Goal: Task Accomplishment & Management: Manage account settings

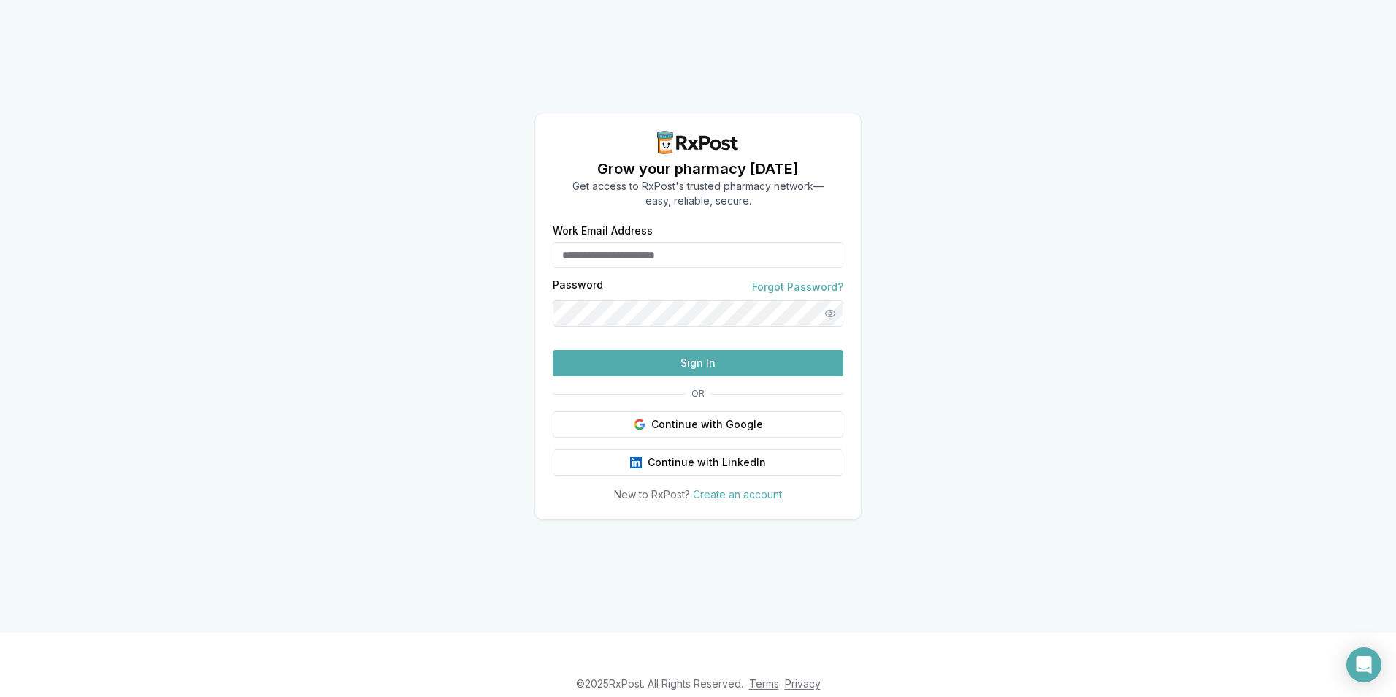
type input "**********"
click at [703, 376] on button "Sign In" at bounding box center [698, 363] width 291 height 26
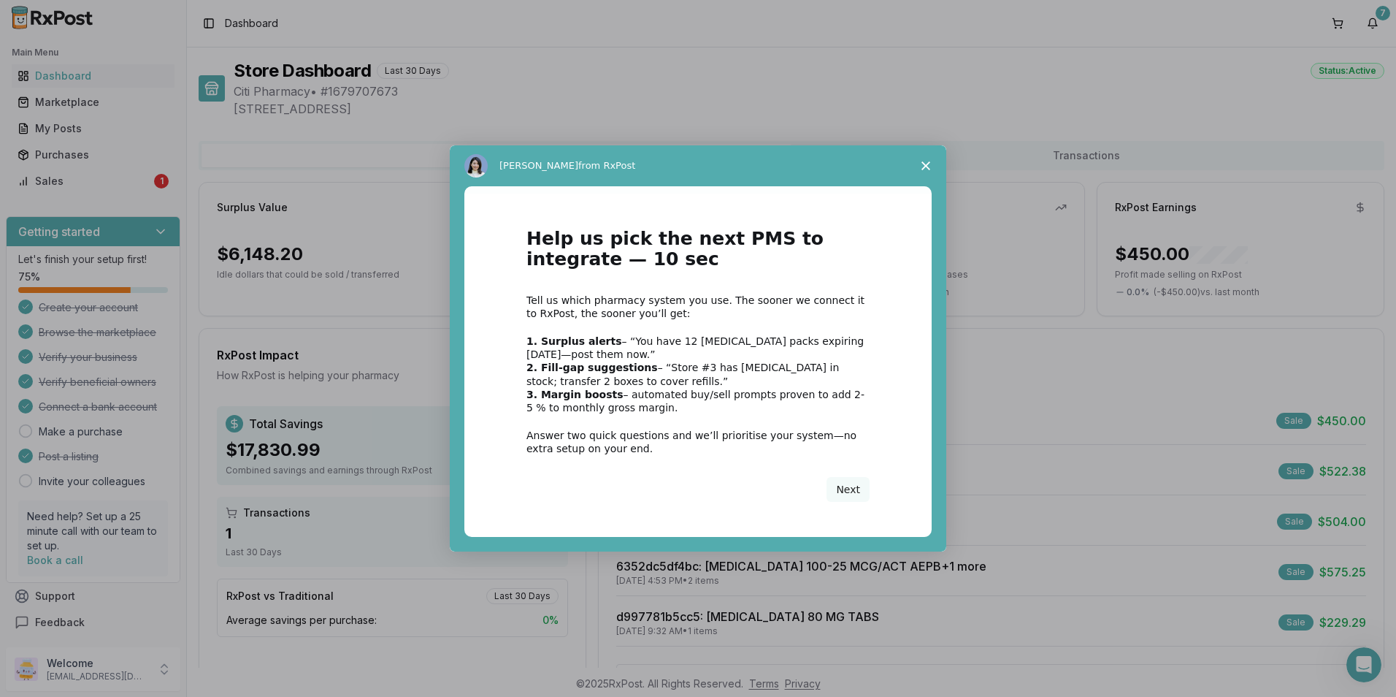
click at [924, 166] on icon "Close survey" at bounding box center [926, 165] width 9 height 9
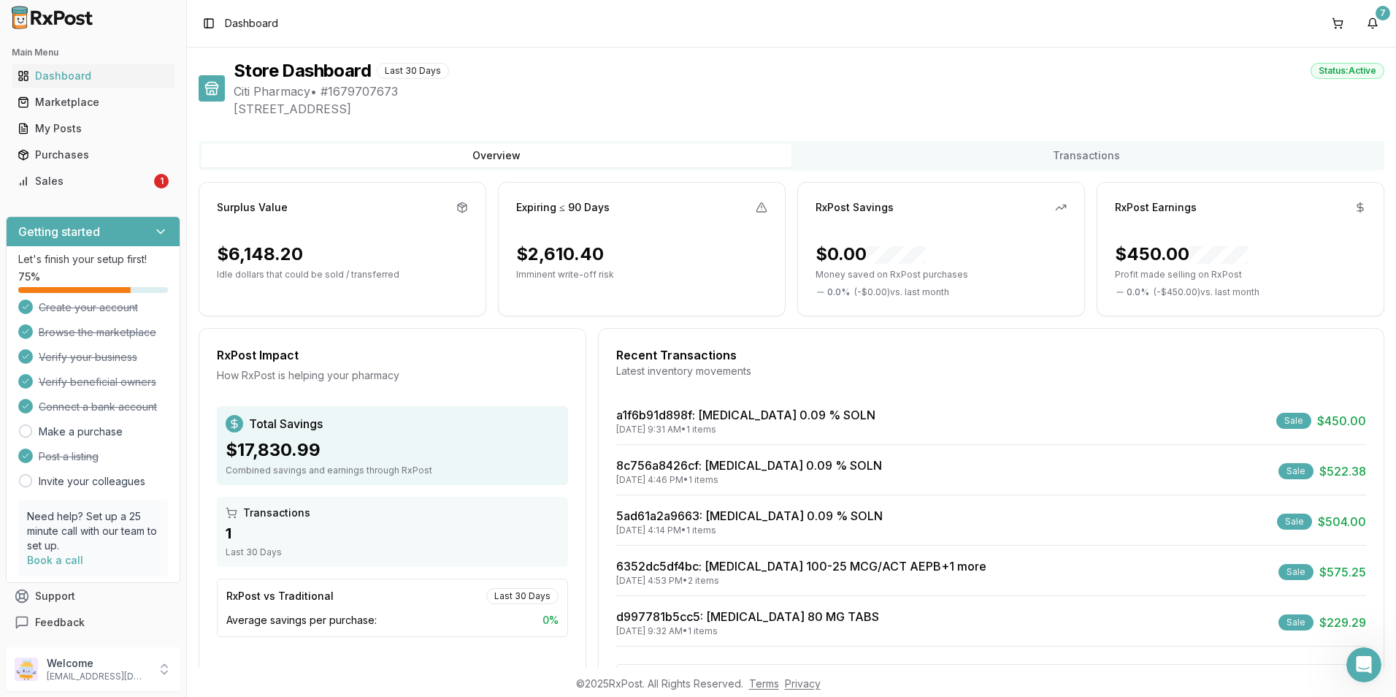
scroll to position [61, 0]
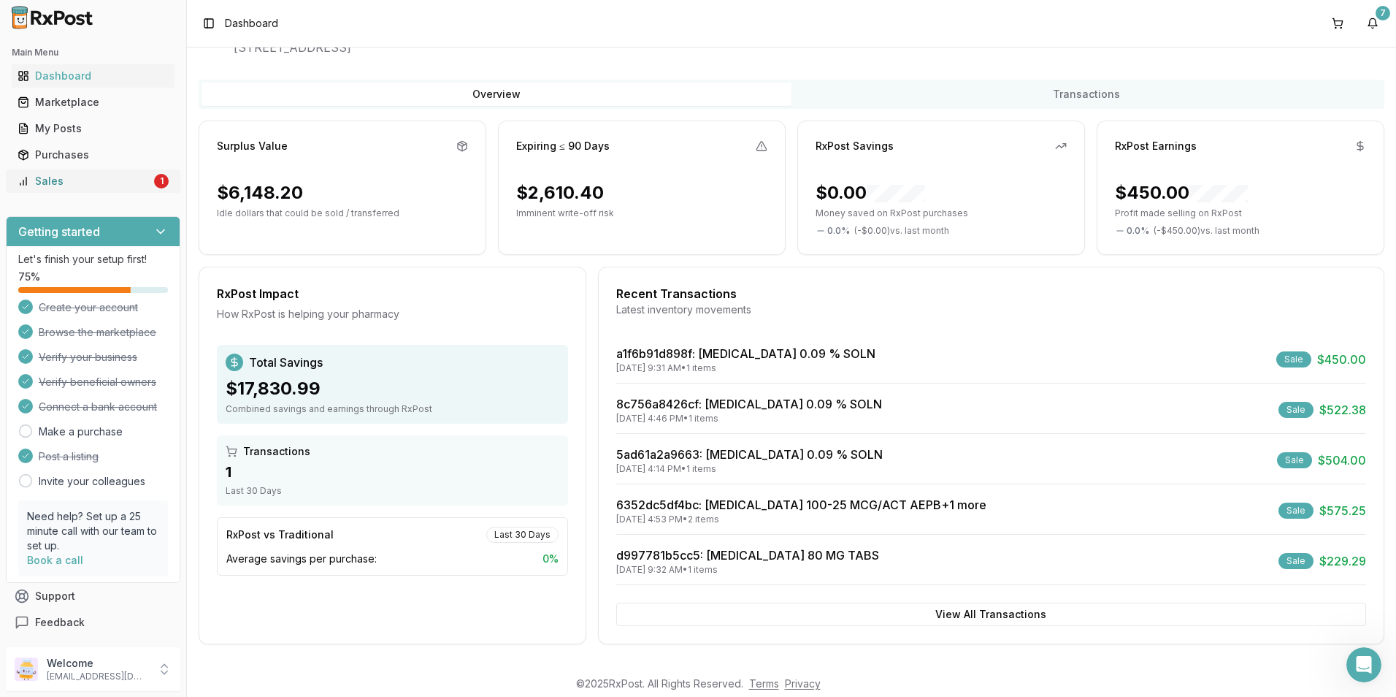
click at [72, 183] on div "Sales" at bounding box center [85, 181] width 134 height 15
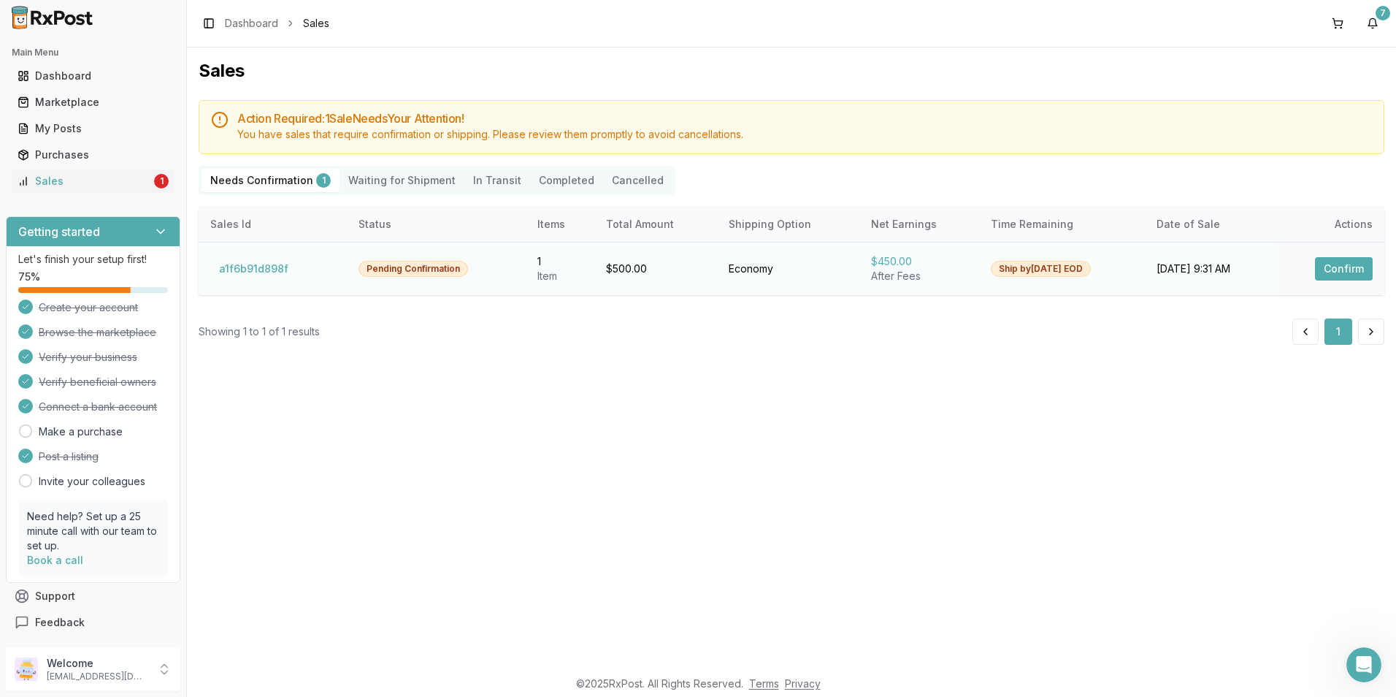
click at [1341, 267] on button "Confirm" at bounding box center [1344, 268] width 58 height 23
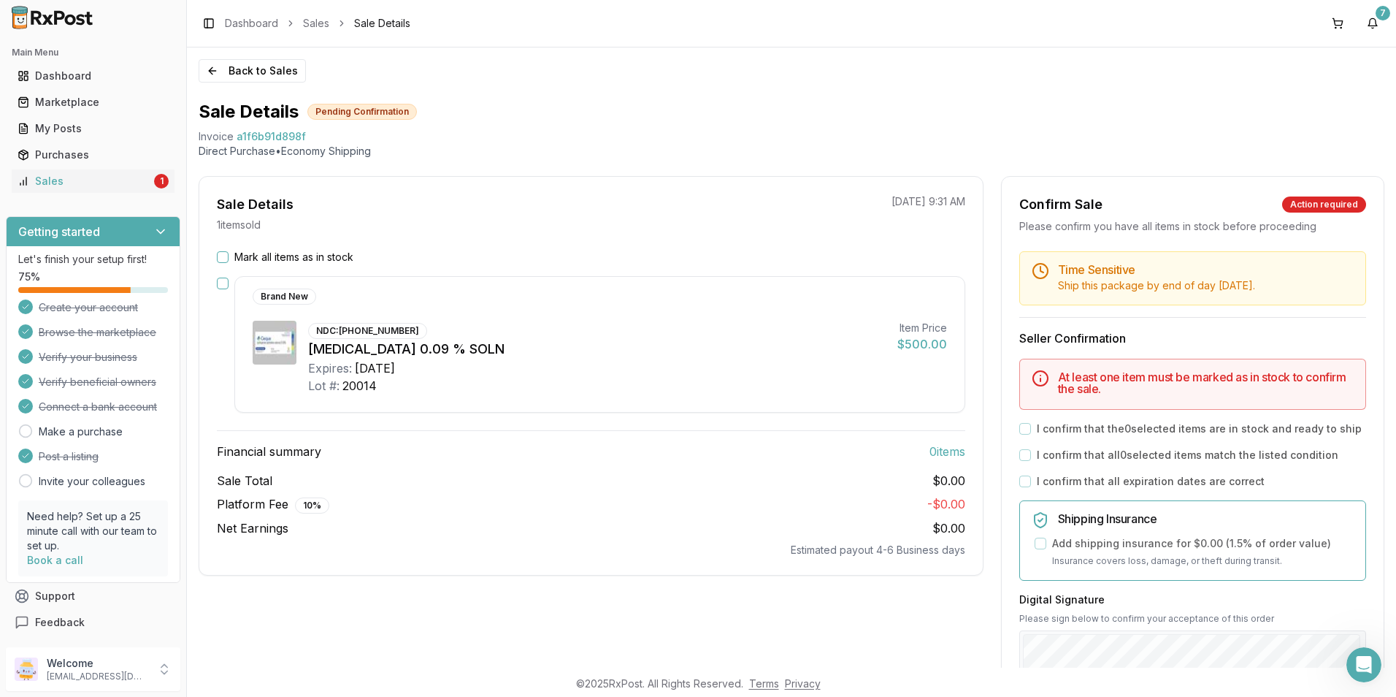
click at [223, 258] on button "Mark all items as in stock" at bounding box center [223, 257] width 12 height 12
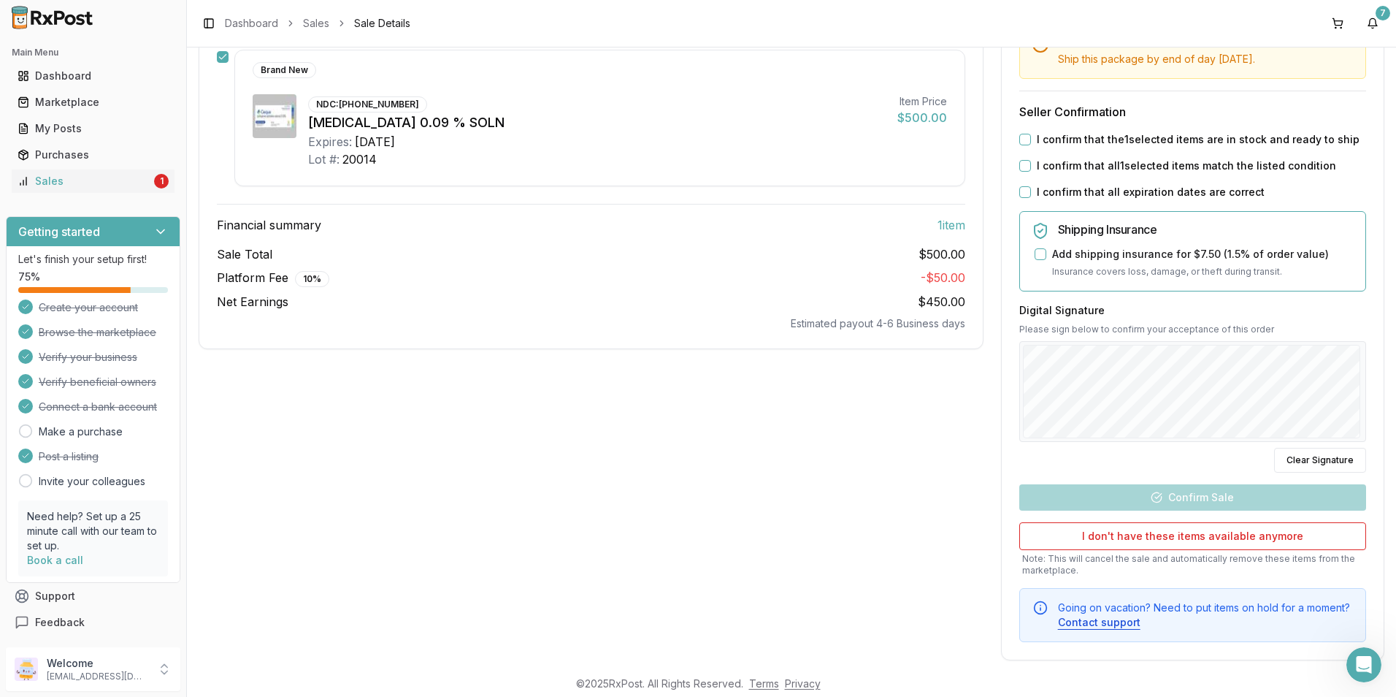
scroll to position [242, 0]
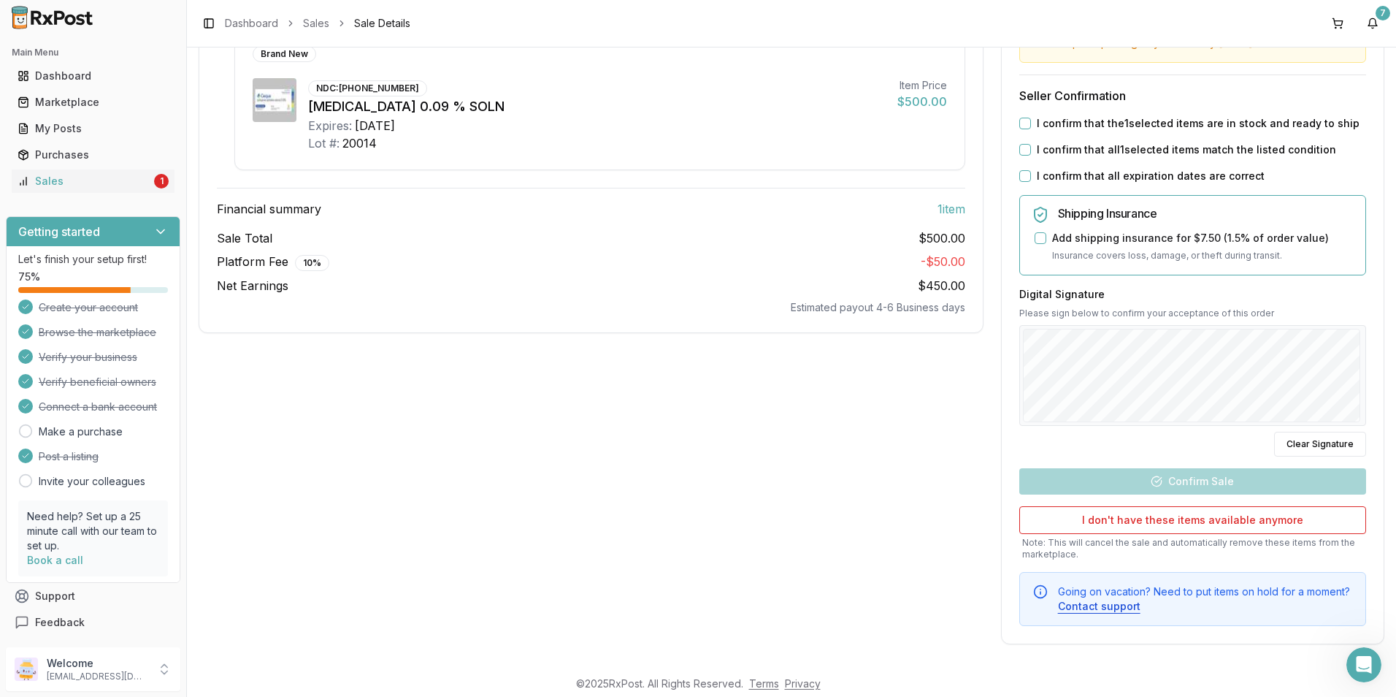
click at [1145, 129] on label "I confirm that the 1 selected items are in stock and ready to ship" at bounding box center [1198, 123] width 323 height 15
click at [1031, 129] on button "I confirm that the 1 selected items are in stock and ready to ship" at bounding box center [1026, 124] width 12 height 12
click at [1125, 150] on label "I confirm that all 1 selected items match the listed condition" at bounding box center [1186, 149] width 299 height 15
click at [1031, 150] on button "I confirm that all 1 selected items match the listed condition" at bounding box center [1026, 150] width 12 height 12
click at [1123, 168] on div "Time Sensitive Ship this package by end of day [DATE] . Seller Confirmation I c…" at bounding box center [1193, 317] width 382 height 617
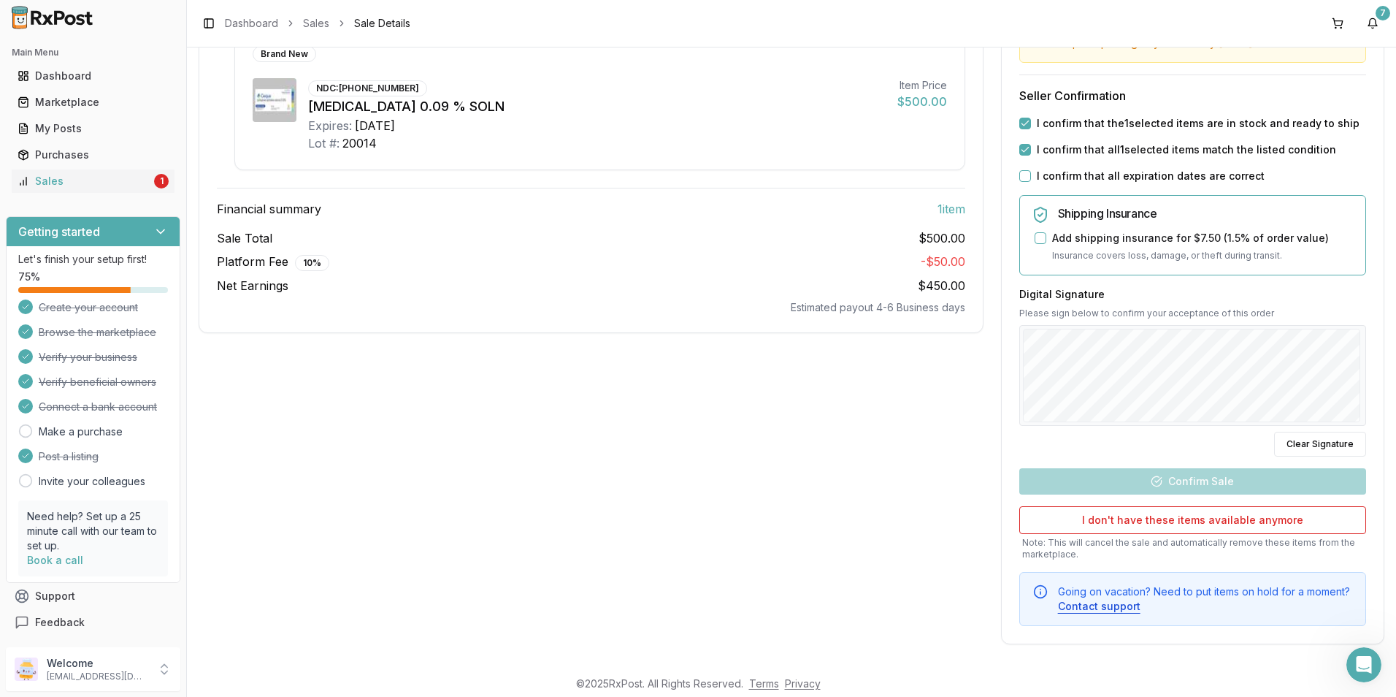
click at [1119, 175] on label "I confirm that all expiration dates are correct" at bounding box center [1151, 176] width 228 height 15
click at [1031, 175] on button "I confirm that all expiration dates are correct" at bounding box center [1026, 176] width 12 height 12
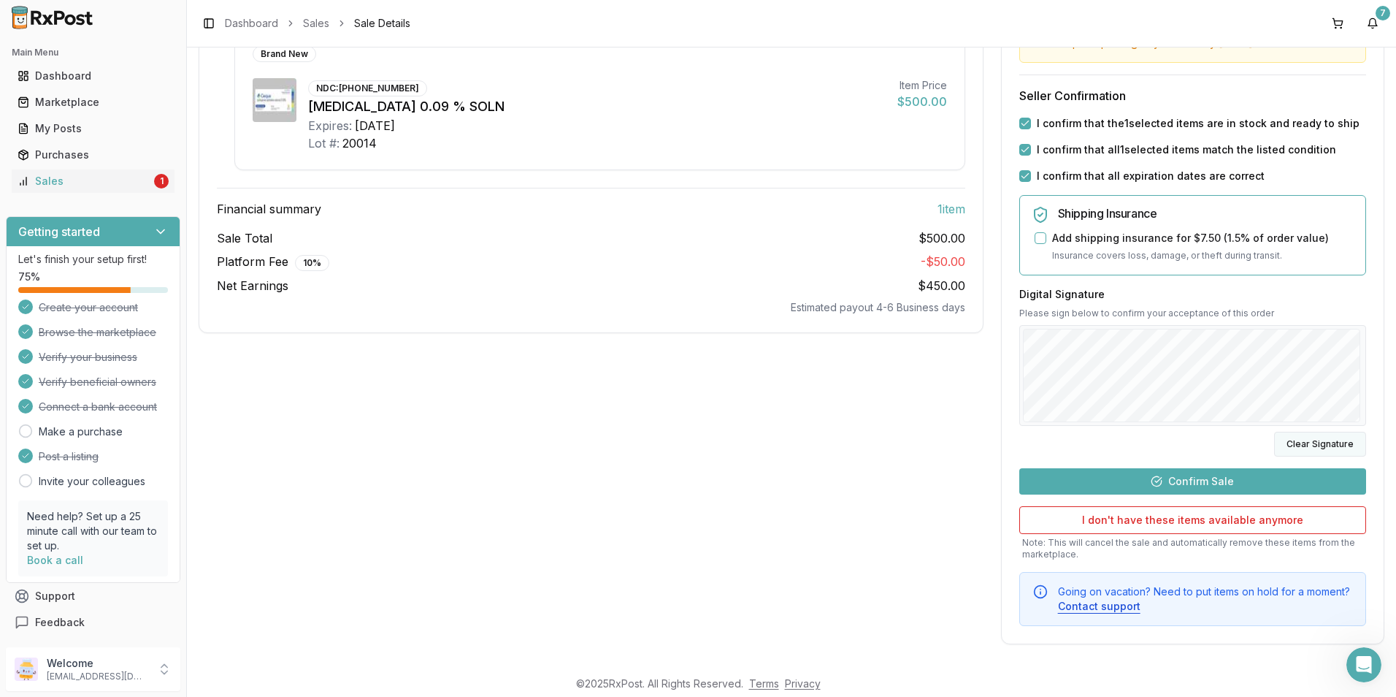
click at [1328, 448] on button "Clear Signature" at bounding box center [1320, 444] width 92 height 25
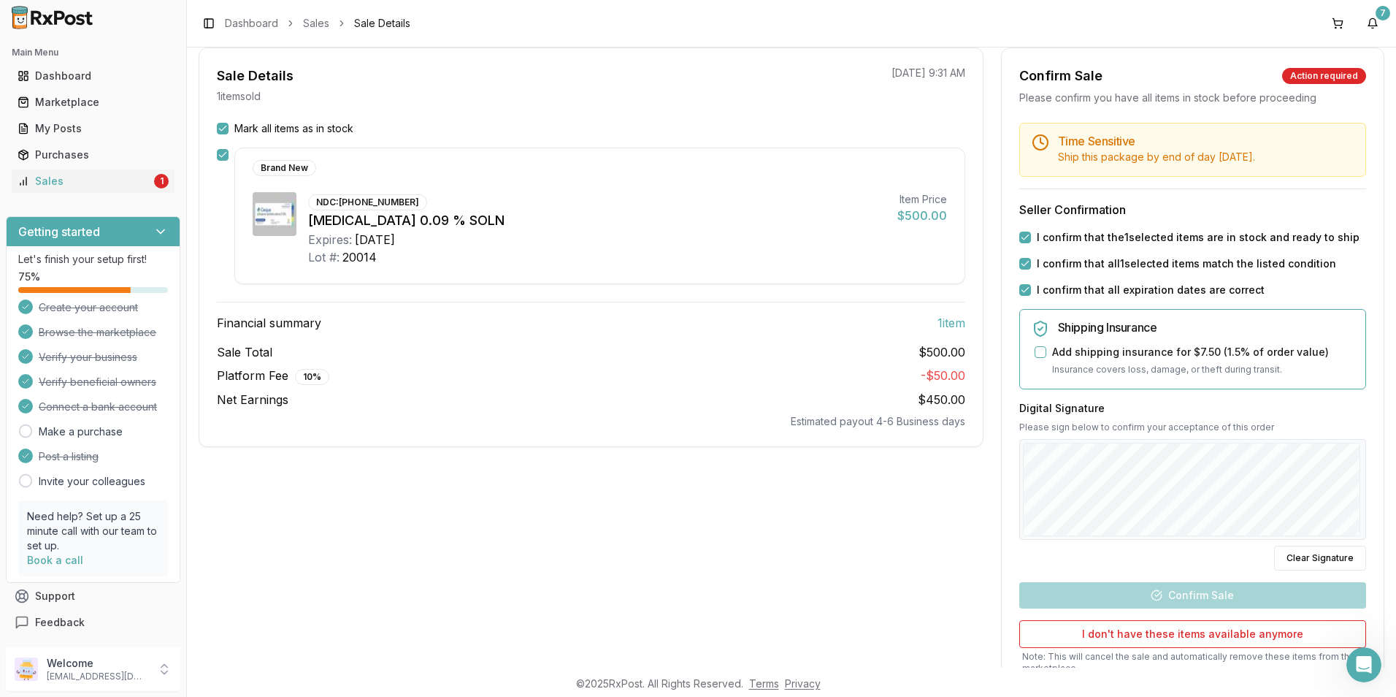
scroll to position [146, 0]
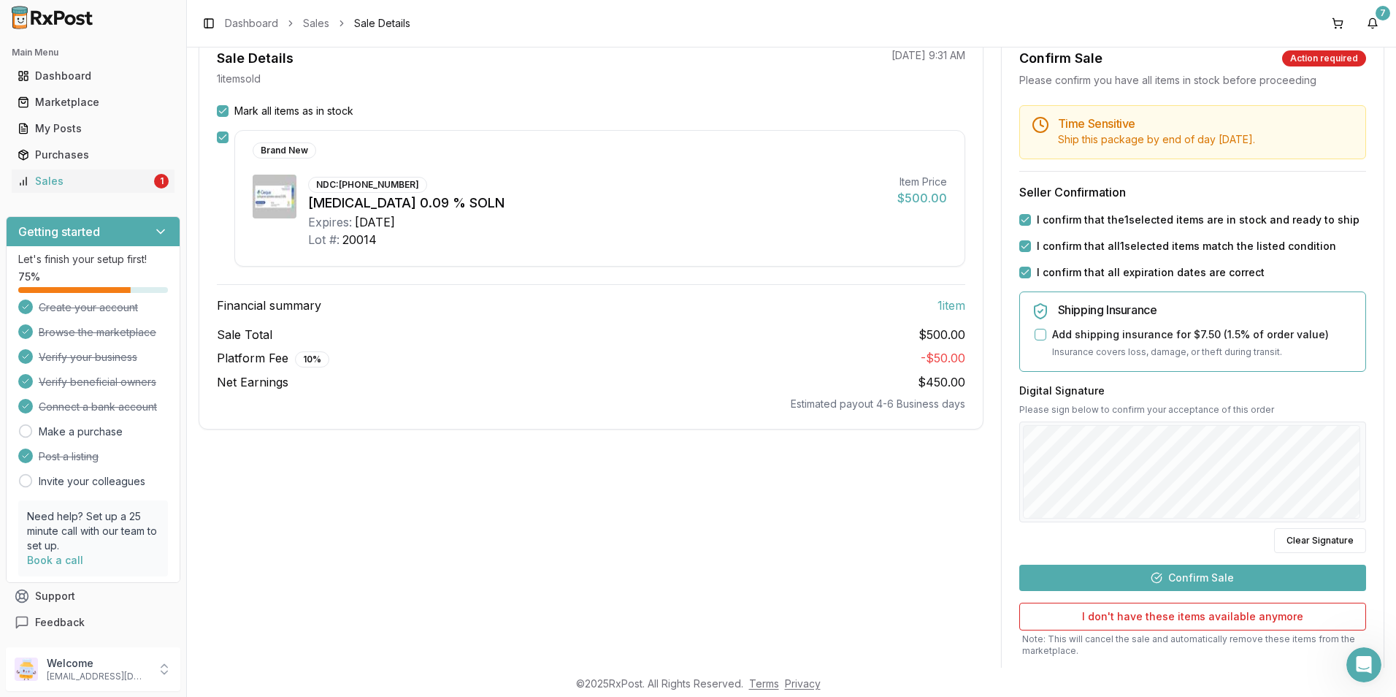
click at [1234, 575] on button "Confirm Sale" at bounding box center [1193, 578] width 347 height 26
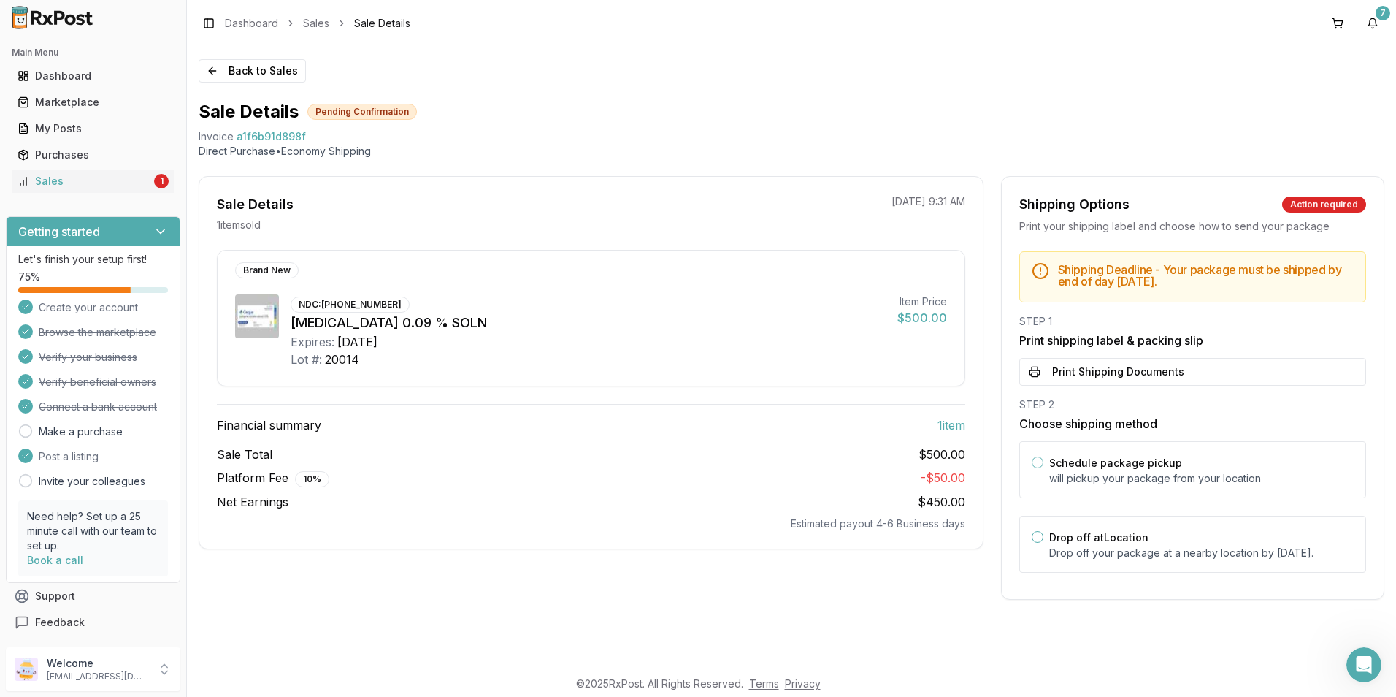
scroll to position [0, 0]
click at [1097, 367] on button "Print Shipping Documents" at bounding box center [1193, 372] width 347 height 28
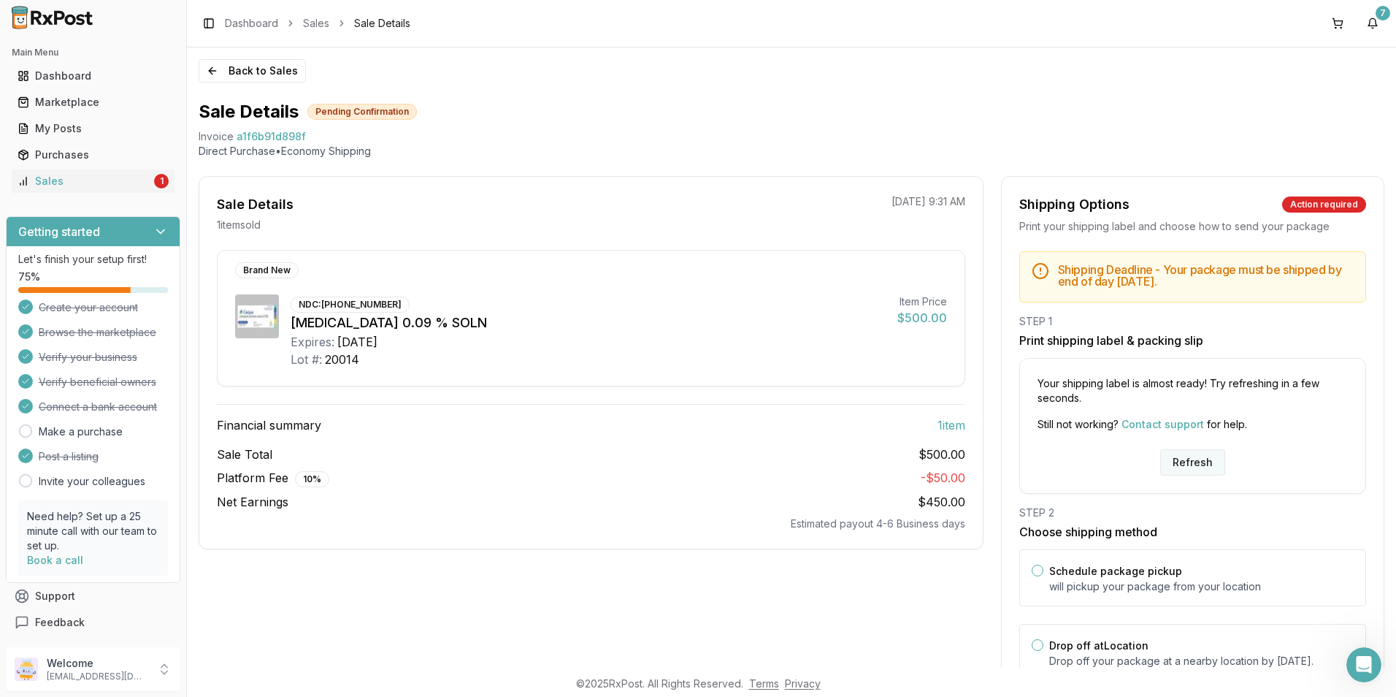
click at [1190, 458] on button "Refresh" at bounding box center [1192, 462] width 65 height 26
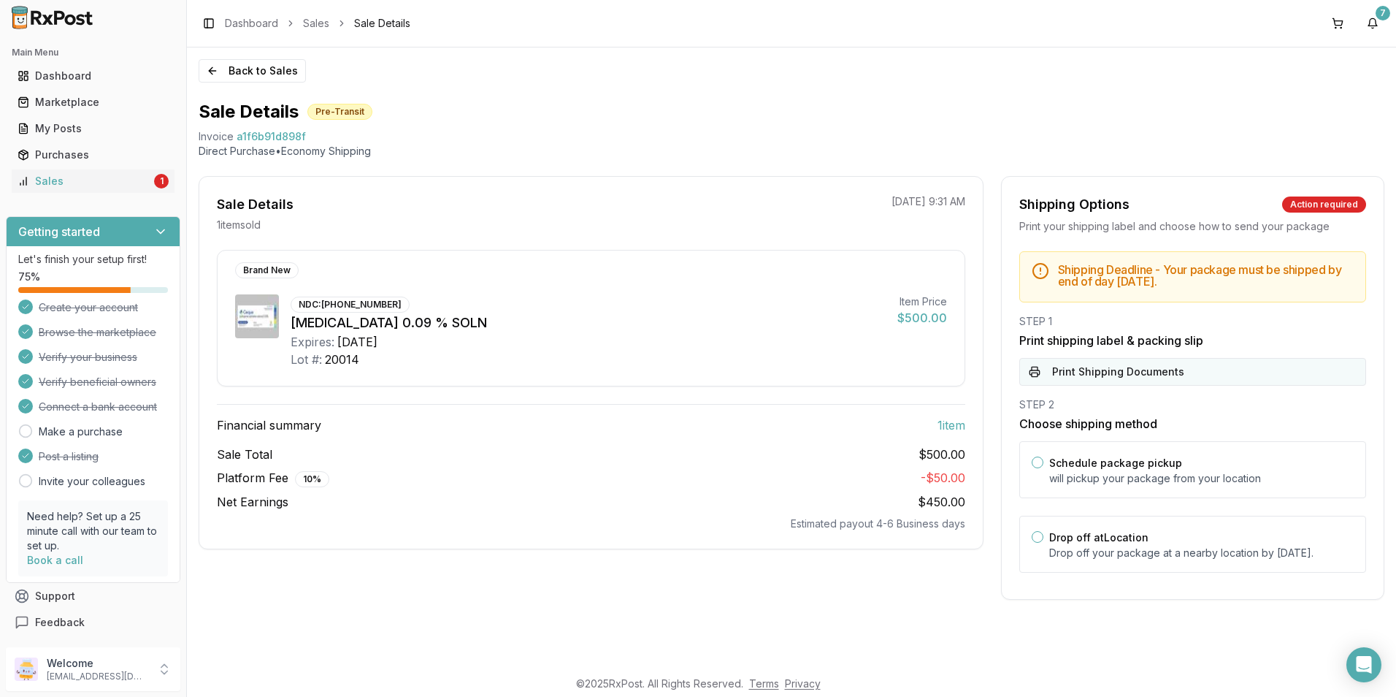
click at [1126, 364] on button "Print Shipping Documents" at bounding box center [1193, 372] width 347 height 28
click at [1228, 528] on div "Drop off at Location Drop off your package at a nearby location by September 16…" at bounding box center [1201, 544] width 305 height 32
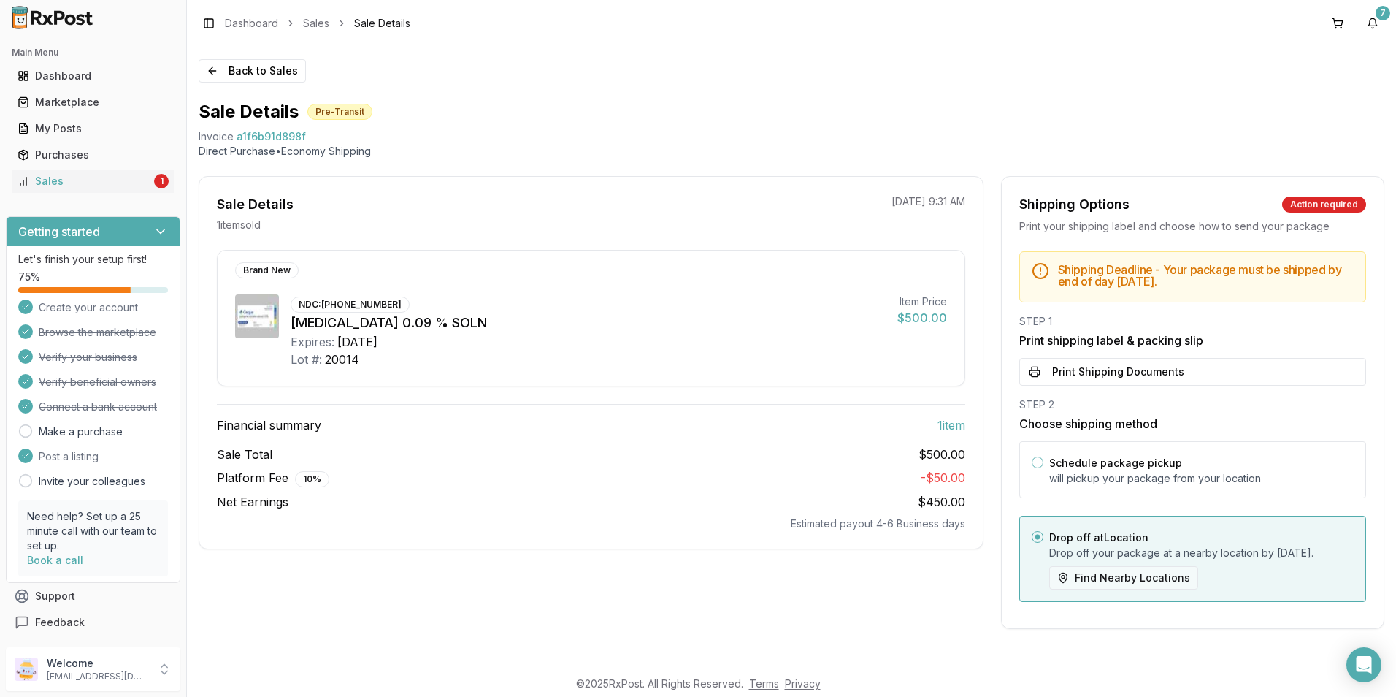
click at [1106, 587] on button "Find Nearby Locations" at bounding box center [1123, 577] width 149 height 23
click at [1176, 589] on button "Find Nearby Locations" at bounding box center [1123, 577] width 149 height 23
drag, startPoint x: 1133, startPoint y: 586, endPoint x: 1096, endPoint y: 593, distance: 37.1
click at [1096, 589] on button "Find Nearby Locations" at bounding box center [1123, 577] width 149 height 23
